Goal: Transaction & Acquisition: Purchase product/service

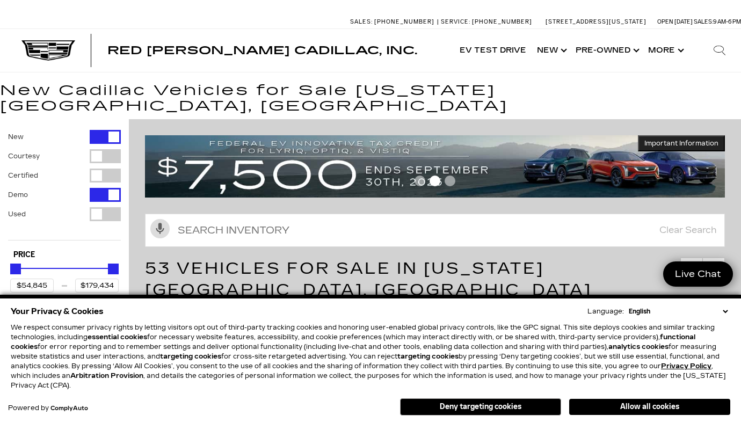
click at [726, 309] on select "English Spanish / Español English / [GEOGRAPHIC_DATA] Korean / 한국어 Vietnamese /…" at bounding box center [678, 311] width 104 height 10
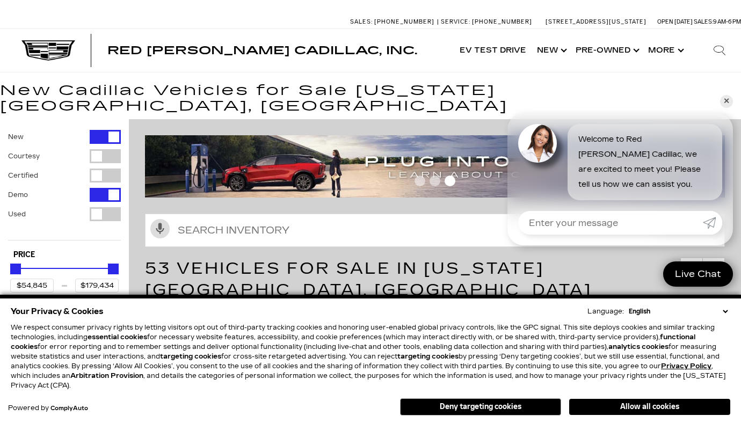
click at [726, 309] on select "English Spanish / Español English / [GEOGRAPHIC_DATA] Korean / 한국어 Vietnamese /…" at bounding box center [678, 311] width 104 height 10
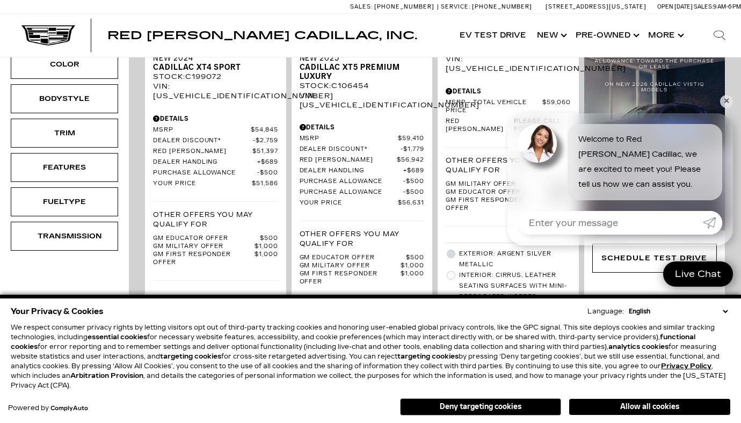
scroll to position [464, 0]
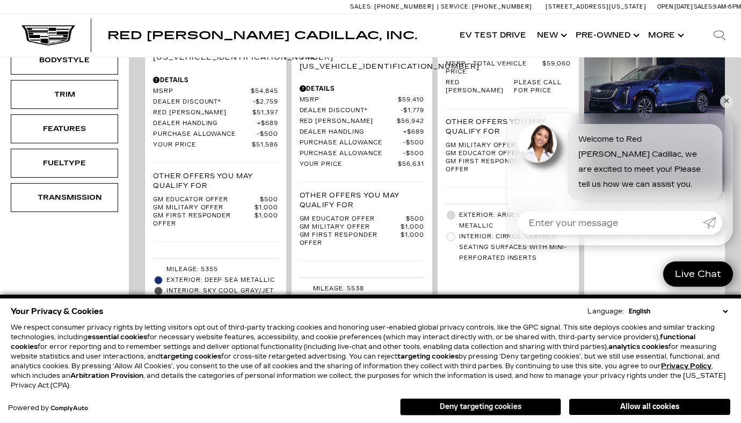
click at [502, 405] on button "Deny targeting cookies" at bounding box center [480, 406] width 161 height 17
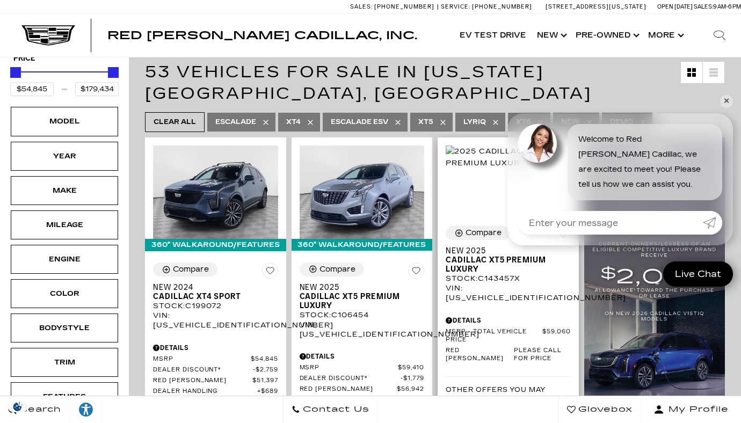
scroll to position [193, 0]
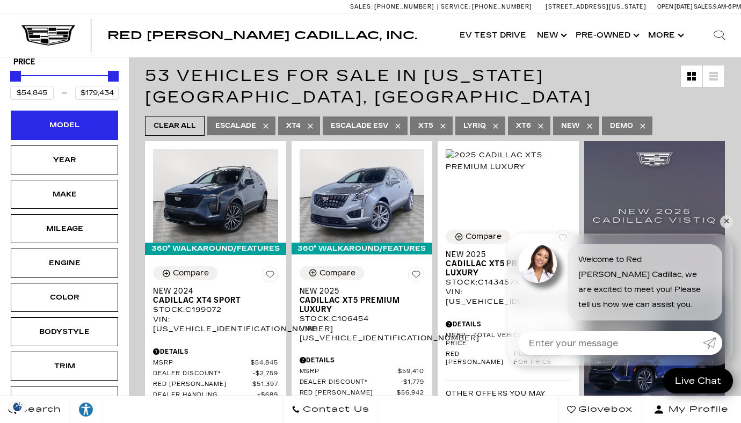
click at [85, 119] on div "Model" at bounding box center [65, 125] width 54 height 12
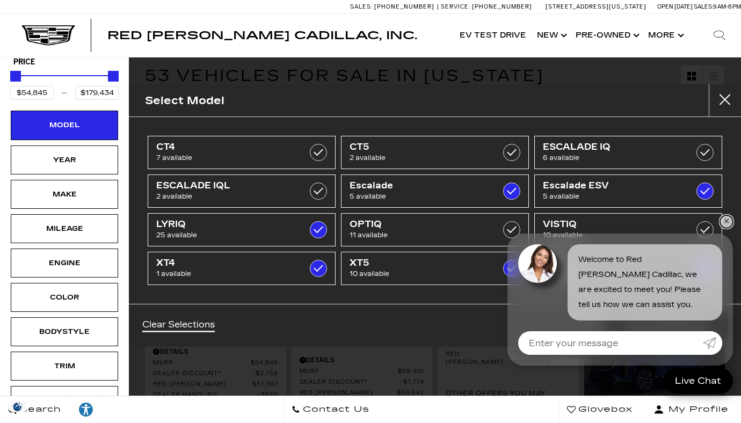
click at [727, 222] on link "✕" at bounding box center [726, 221] width 13 height 13
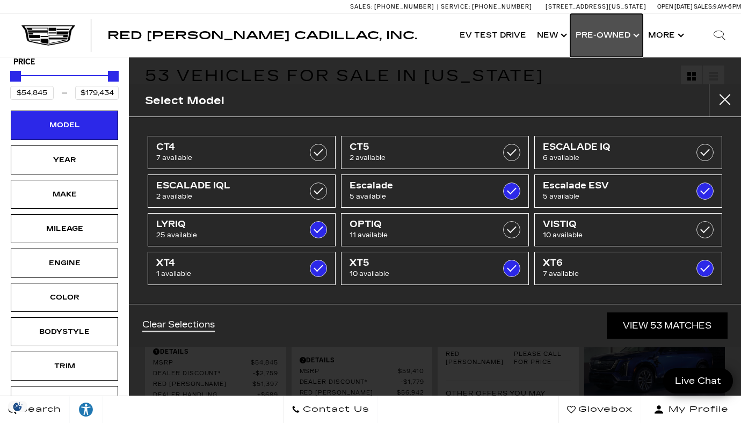
click at [599, 39] on link "Show Pre-Owned" at bounding box center [606, 35] width 72 height 43
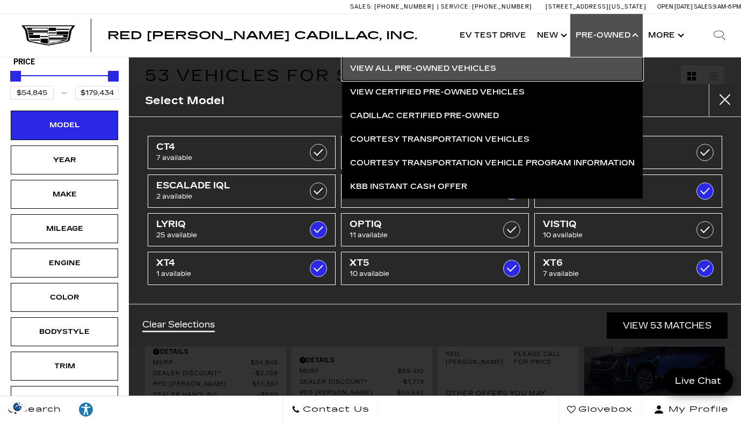
click at [482, 65] on link "View All Pre-Owned Vehicles" at bounding box center [492, 69] width 301 height 24
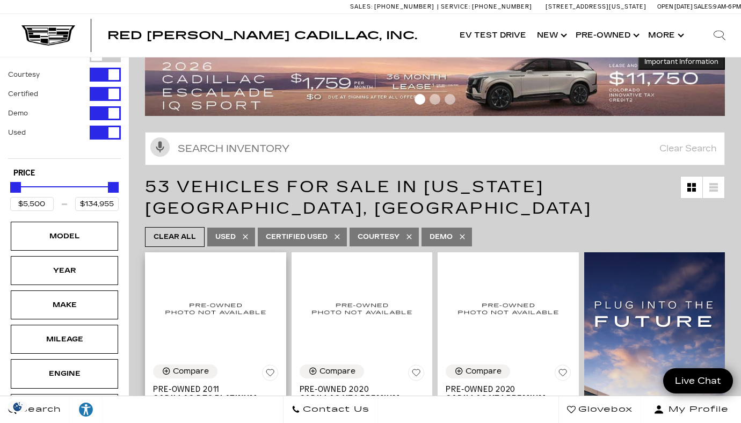
scroll to position [21, 0]
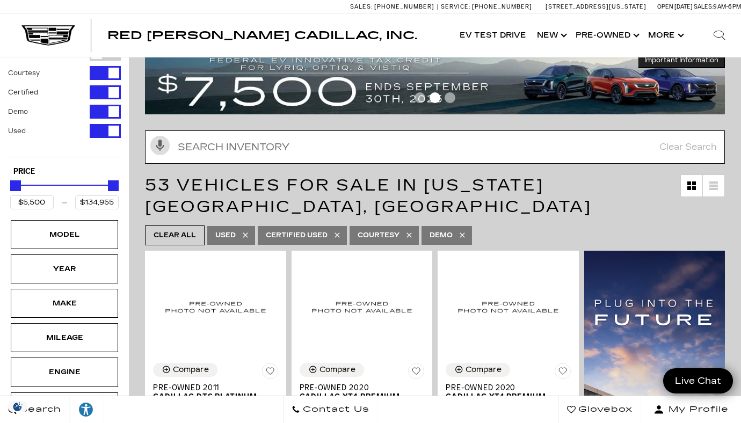
click at [255, 143] on input "text" at bounding box center [435, 146] width 580 height 33
type input "x5"
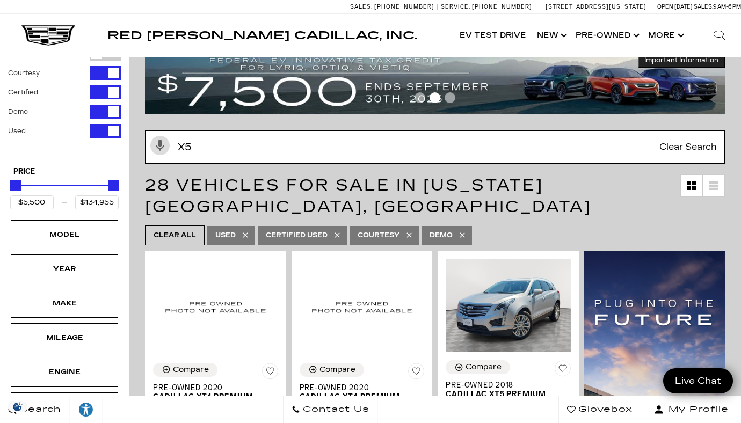
type input "$18,189"
type input "$85,189"
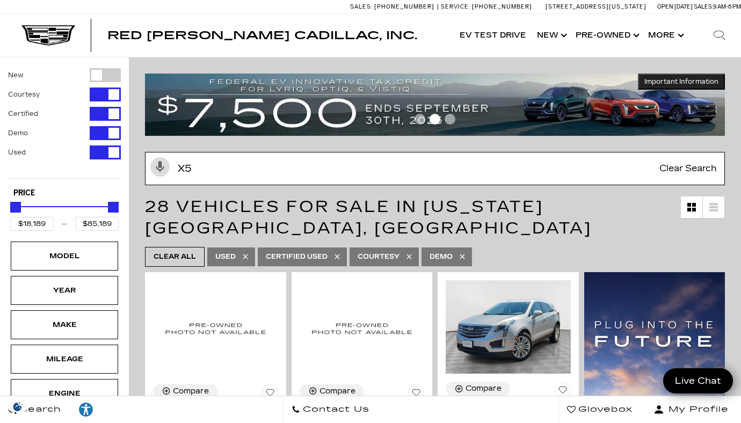
type input "x5"
type input "$32,500"
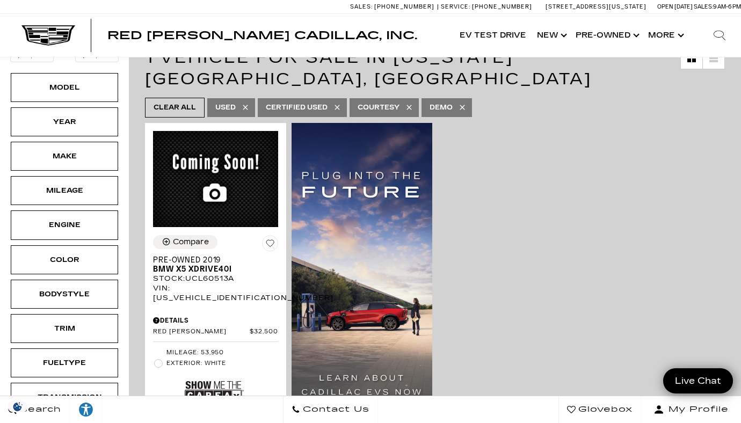
scroll to position [150, 0]
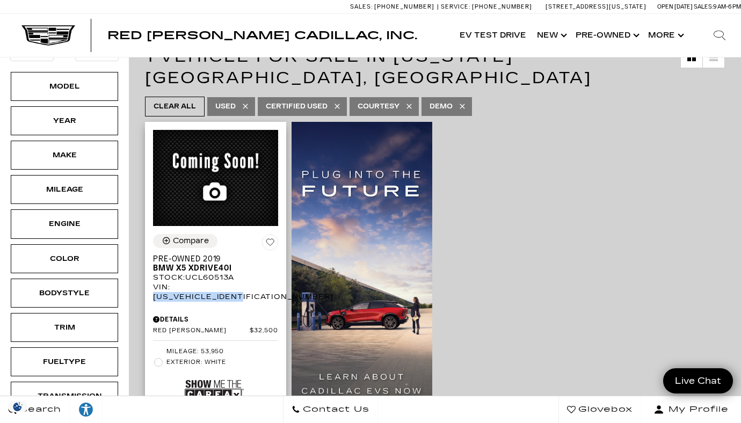
drag, startPoint x: 269, startPoint y: 266, endPoint x: 173, endPoint y: 269, distance: 96.6
click at [173, 282] on div "VIN: 5UXCR6C50KLL60513" at bounding box center [215, 291] width 125 height 19
copy div "5UXCR6C50KLL60513"
